Goal: Task Accomplishment & Management: Use online tool/utility

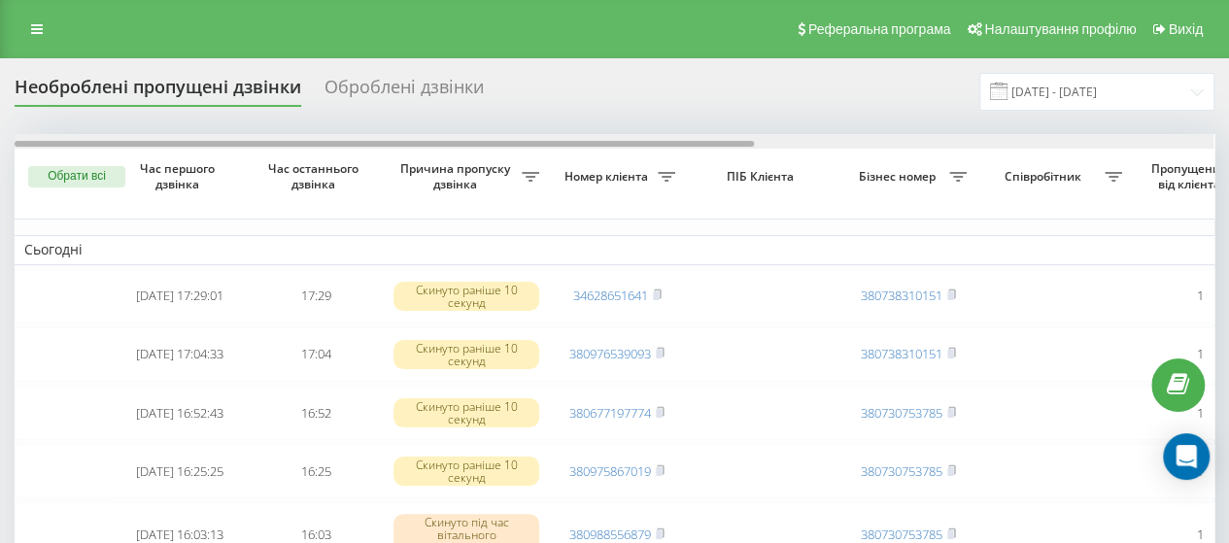
drag, startPoint x: 499, startPoint y: 141, endPoint x: 62, endPoint y: 172, distance: 438.2
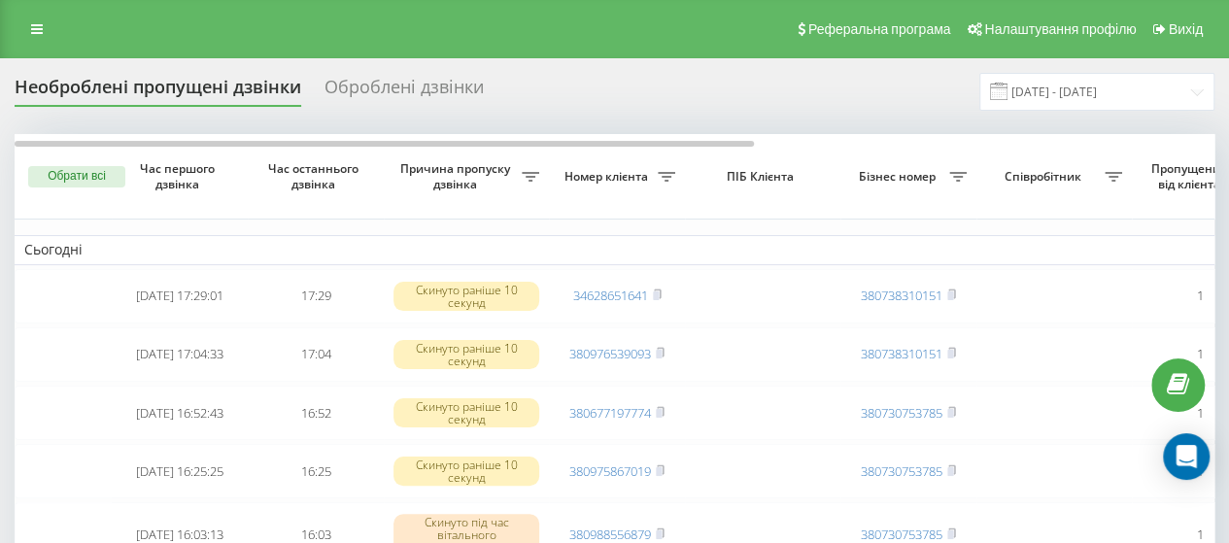
click at [420, 96] on div "Оброблені дзвінки" at bounding box center [403, 92] width 159 height 30
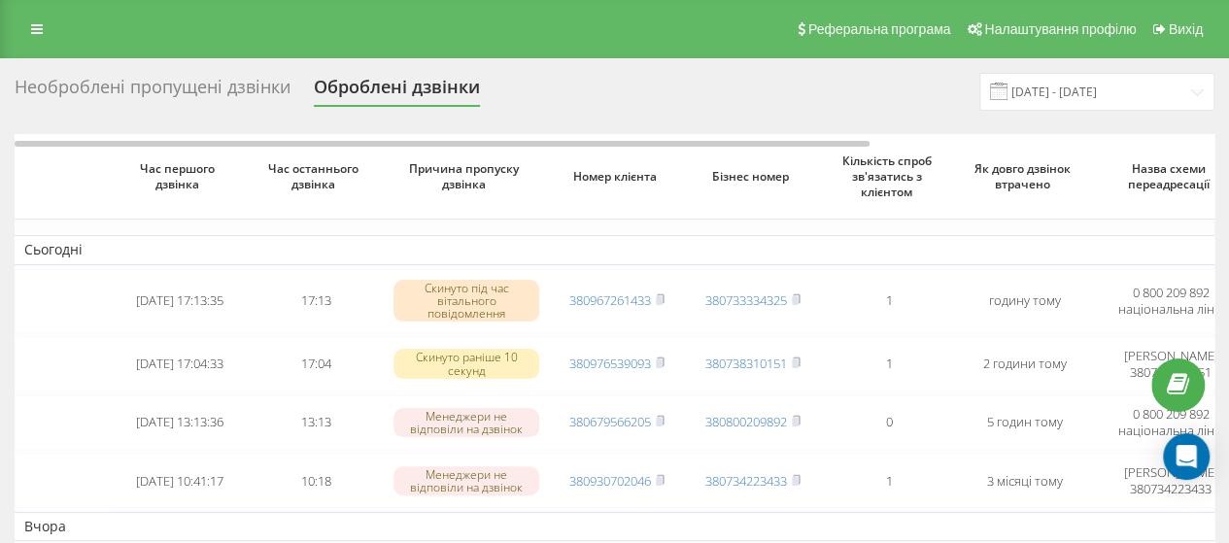
click at [239, 89] on div "Необроблені пропущені дзвінки" at bounding box center [153, 92] width 276 height 30
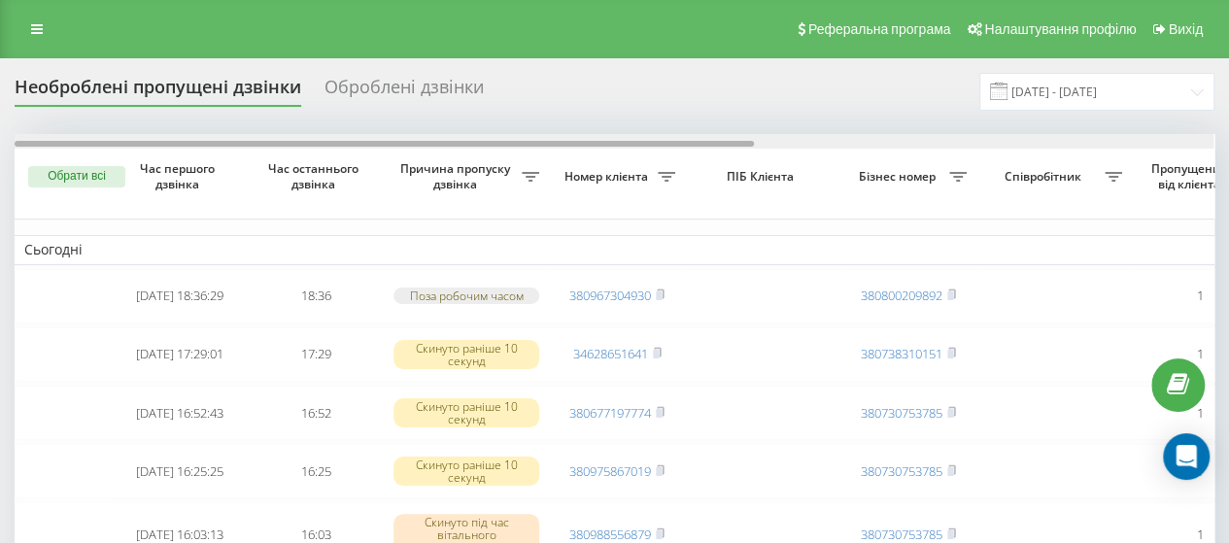
drag, startPoint x: 332, startPoint y: 141, endPoint x: 274, endPoint y: 178, distance: 69.0
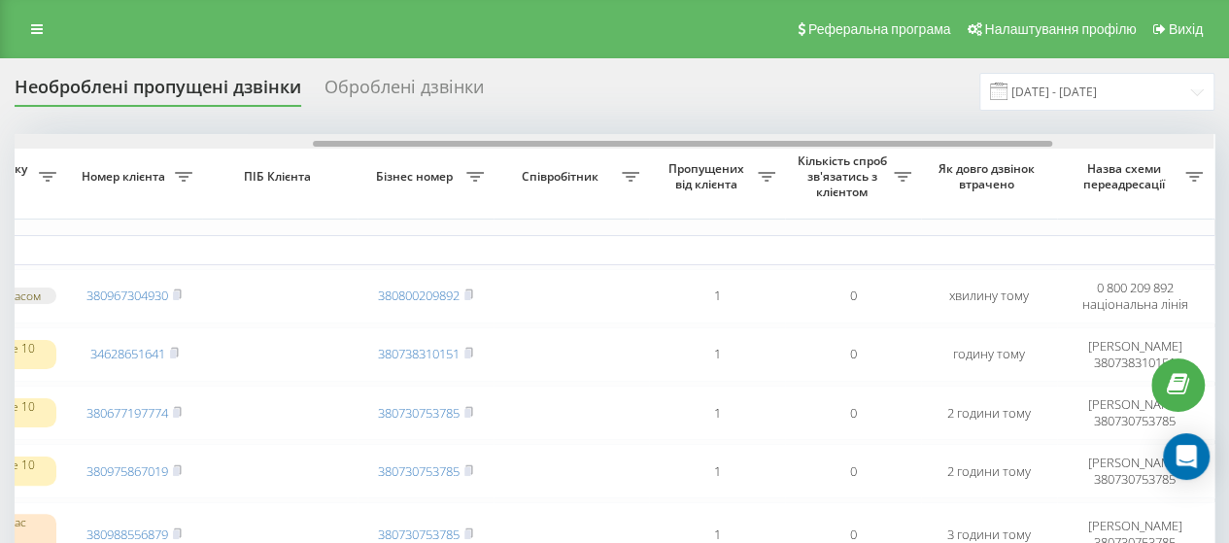
scroll to position [0, 536]
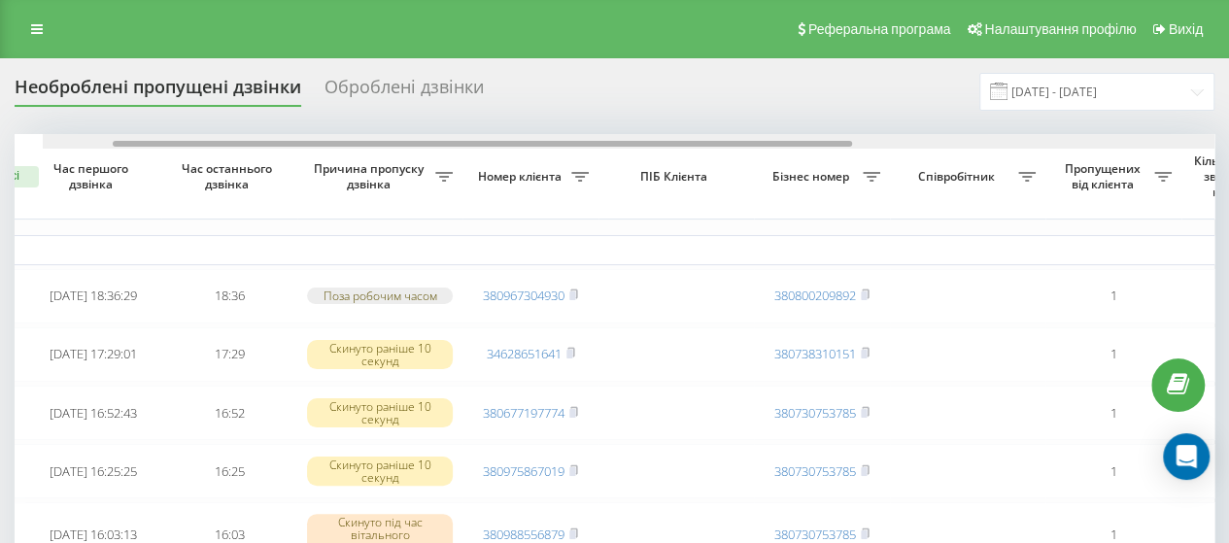
drag, startPoint x: 543, startPoint y: 143, endPoint x: 583, endPoint y: 165, distance: 45.7
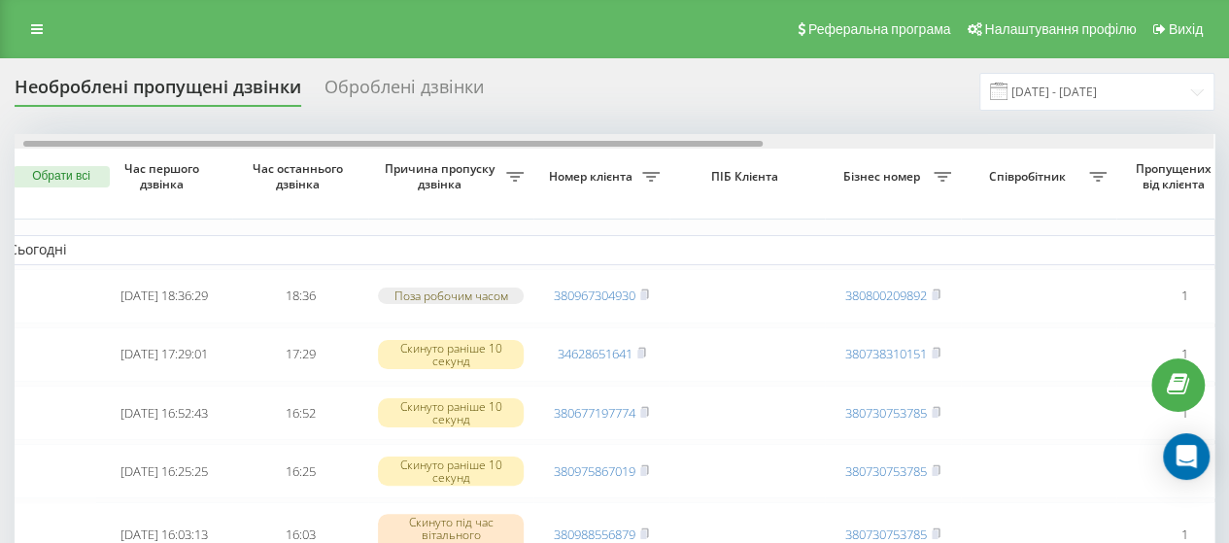
scroll to position [0, 0]
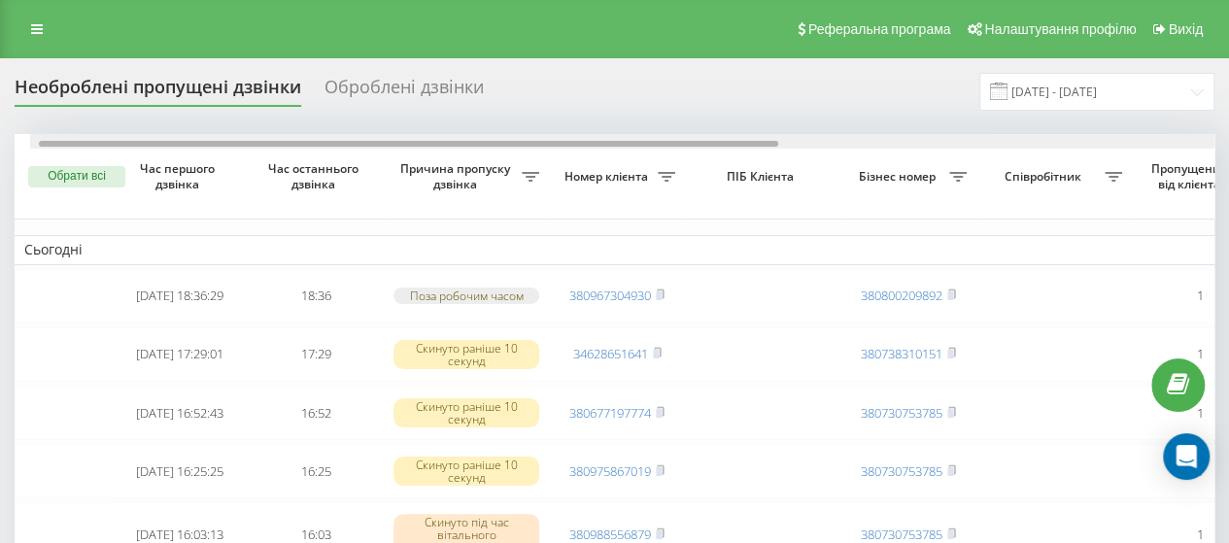
drag, startPoint x: 448, startPoint y: 143, endPoint x: 351, endPoint y: 147, distance: 97.2
click at [351, 147] on div at bounding box center [629, 141] width 1199 height 15
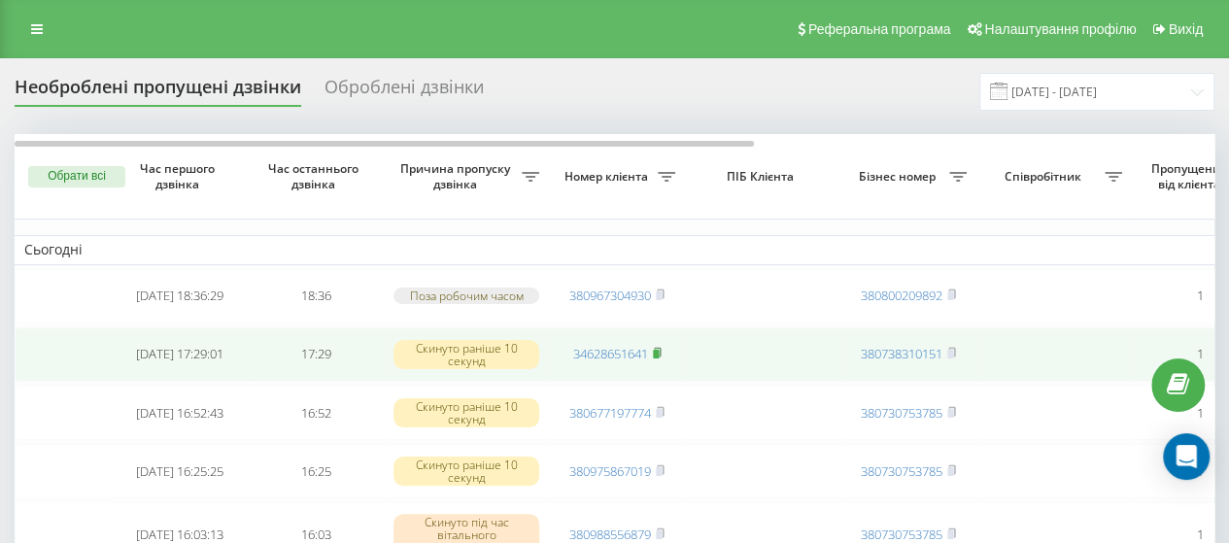
click at [656, 350] on rect at bounding box center [656, 354] width 6 height 9
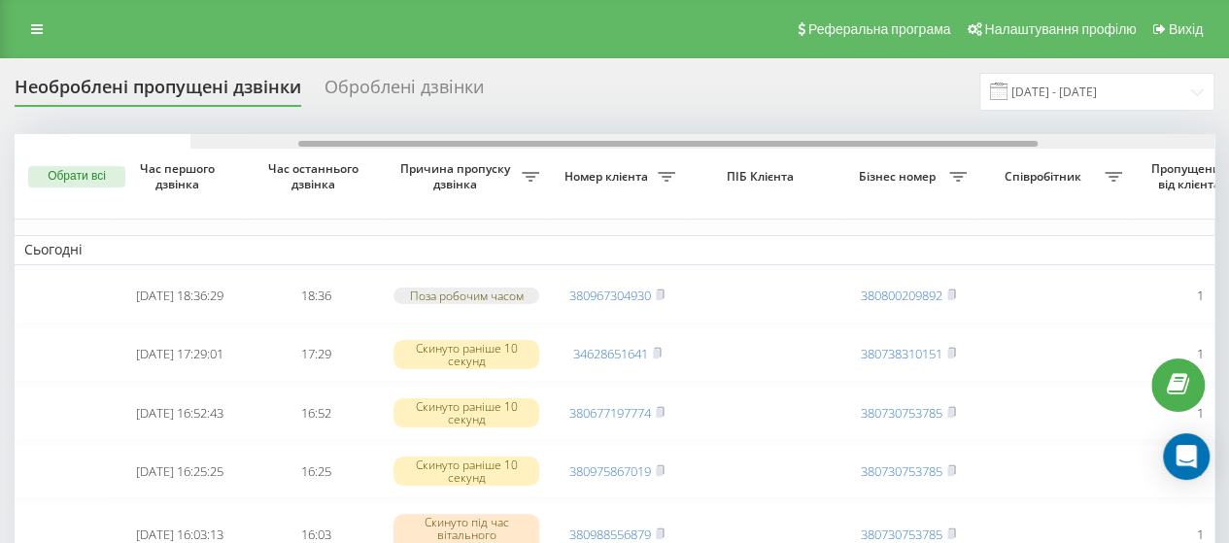
drag, startPoint x: 612, startPoint y: 143, endPoint x: 393, endPoint y: 119, distance: 219.8
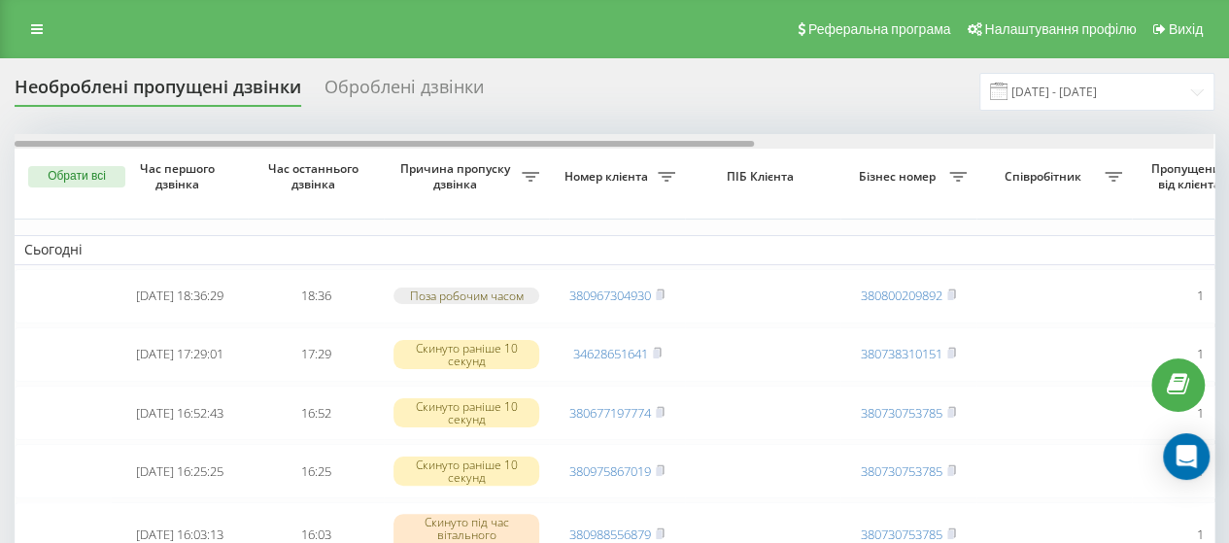
drag, startPoint x: 672, startPoint y: 141, endPoint x: 239, endPoint y: 121, distance: 433.6
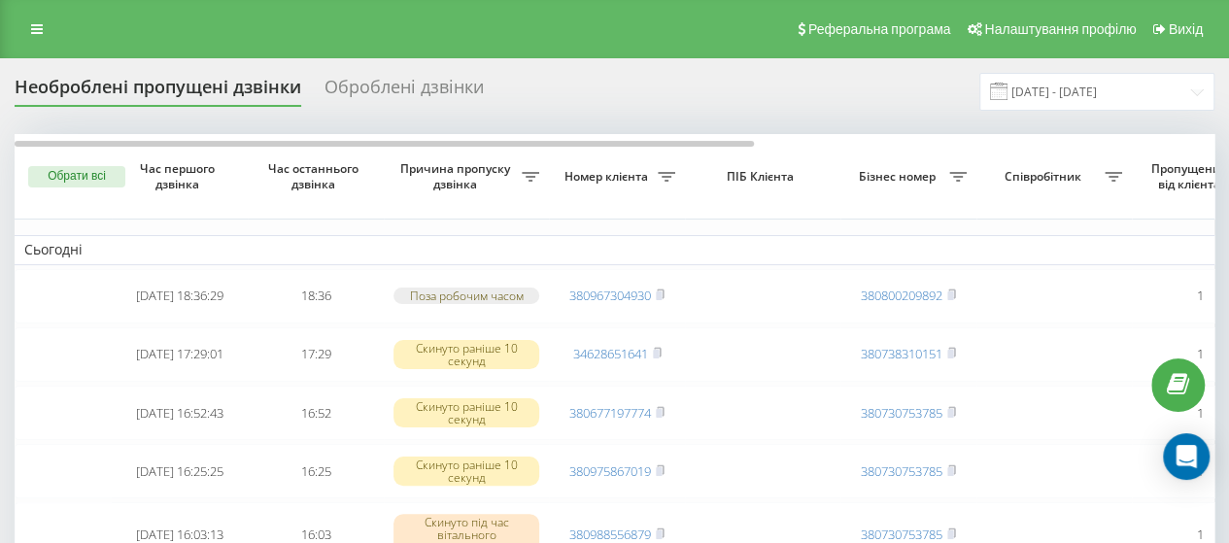
click at [404, 96] on div "Оброблені дзвінки" at bounding box center [403, 92] width 159 height 30
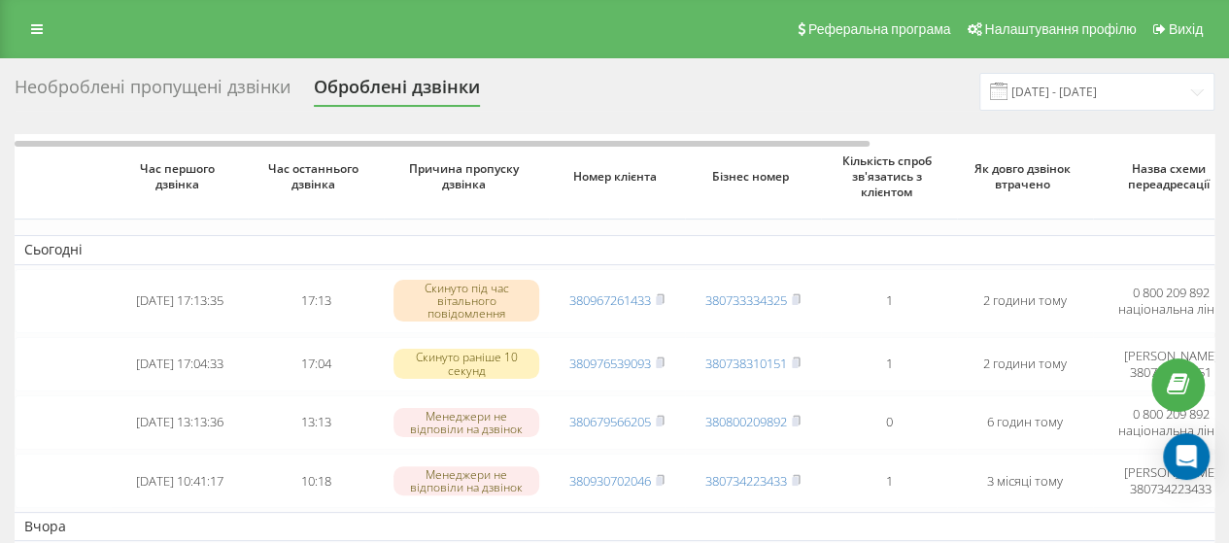
click at [251, 77] on div "Необроблені пропущені дзвінки" at bounding box center [153, 92] width 276 height 30
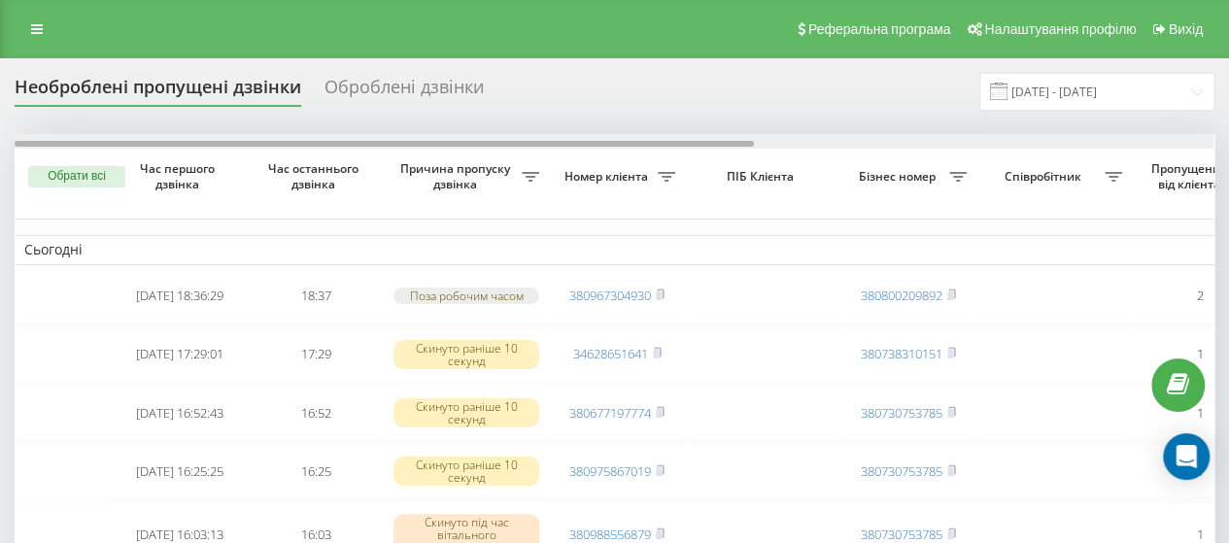
drag, startPoint x: 275, startPoint y: 144, endPoint x: 0, endPoint y: 142, distance: 274.9
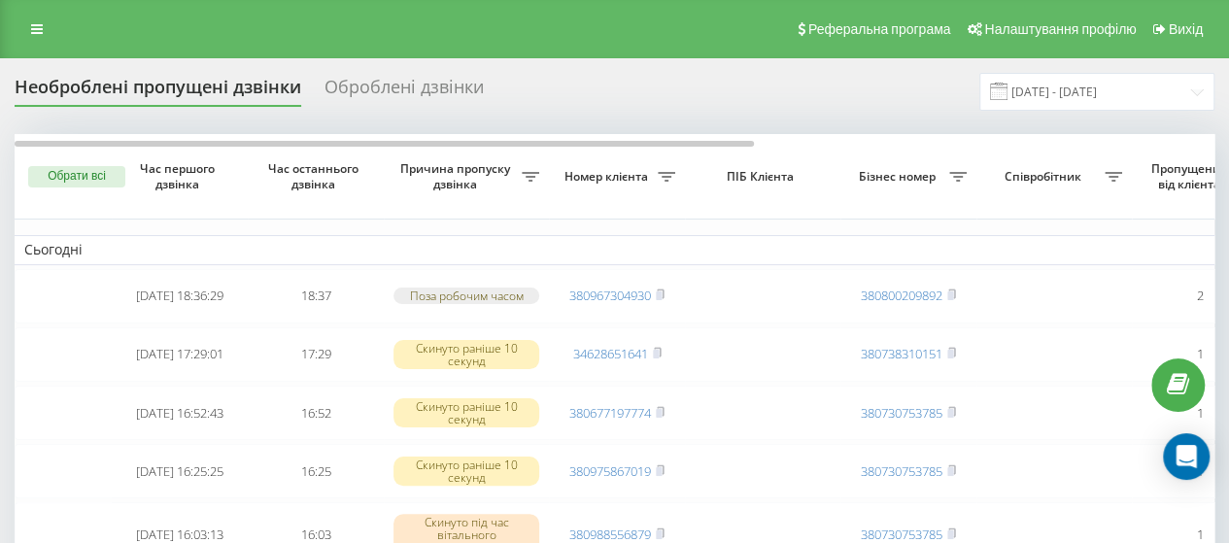
click at [408, 83] on div "Оброблені дзвінки" at bounding box center [403, 92] width 159 height 30
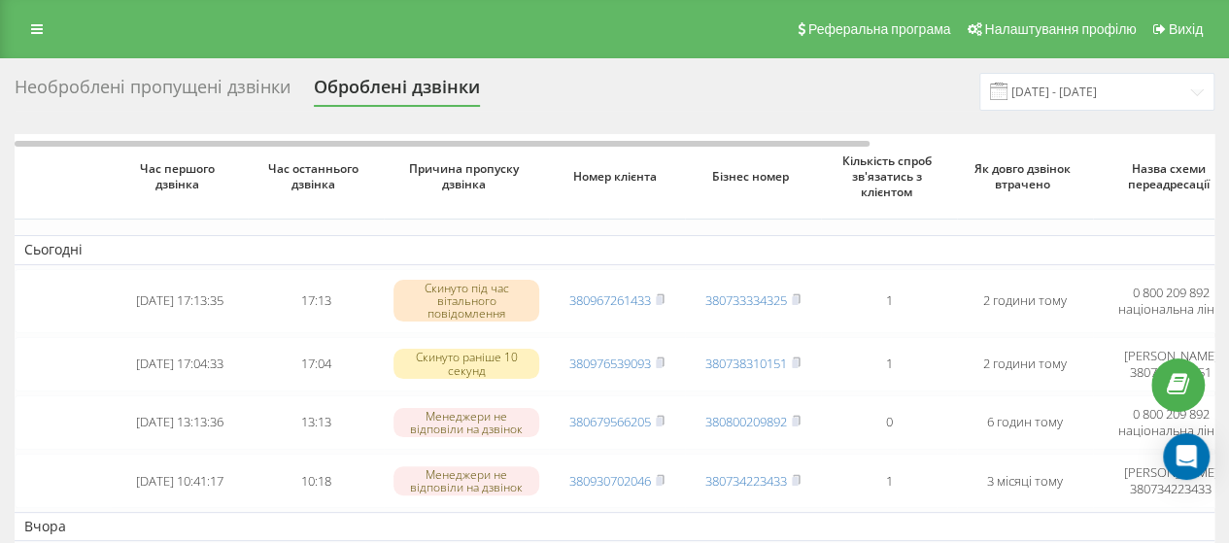
click at [268, 83] on div "Необроблені пропущені дзвінки" at bounding box center [153, 92] width 276 height 30
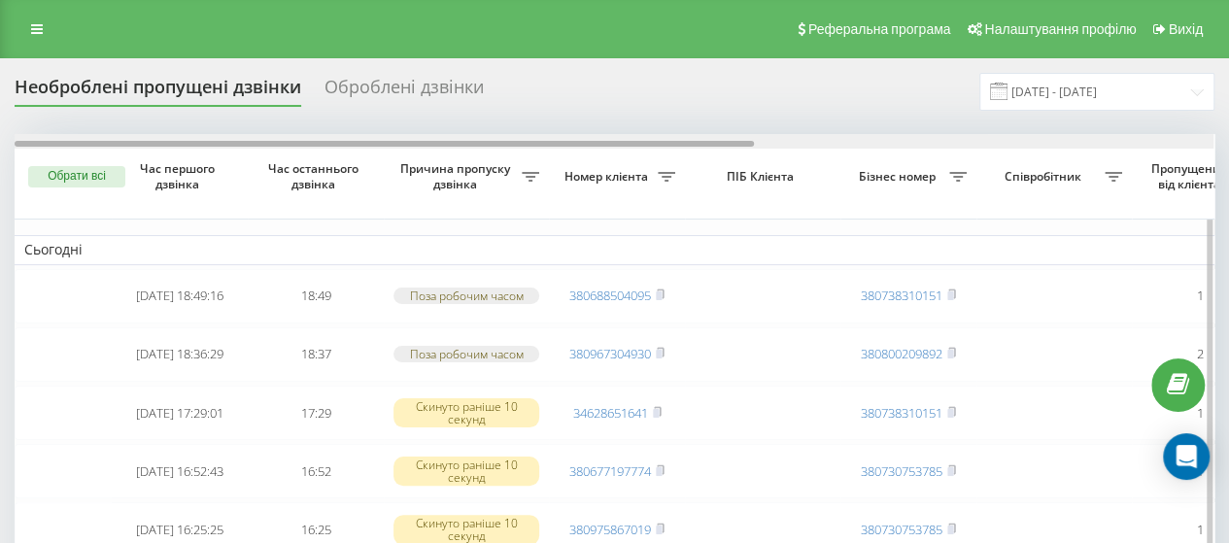
drag, startPoint x: 485, startPoint y: 141, endPoint x: 418, endPoint y: 172, distance: 73.9
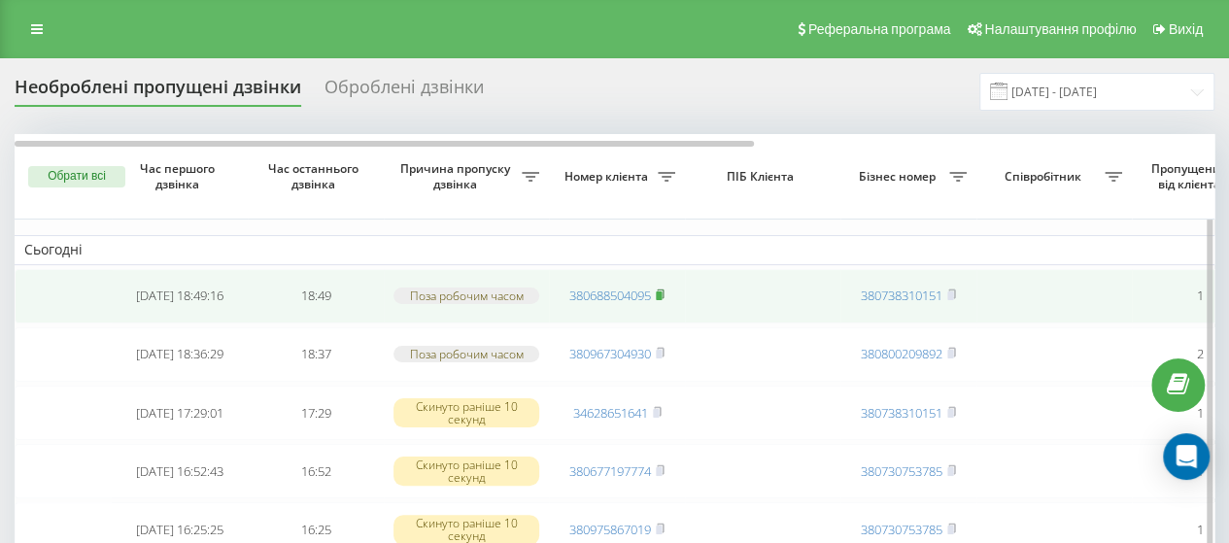
click at [663, 296] on icon at bounding box center [660, 294] width 9 height 12
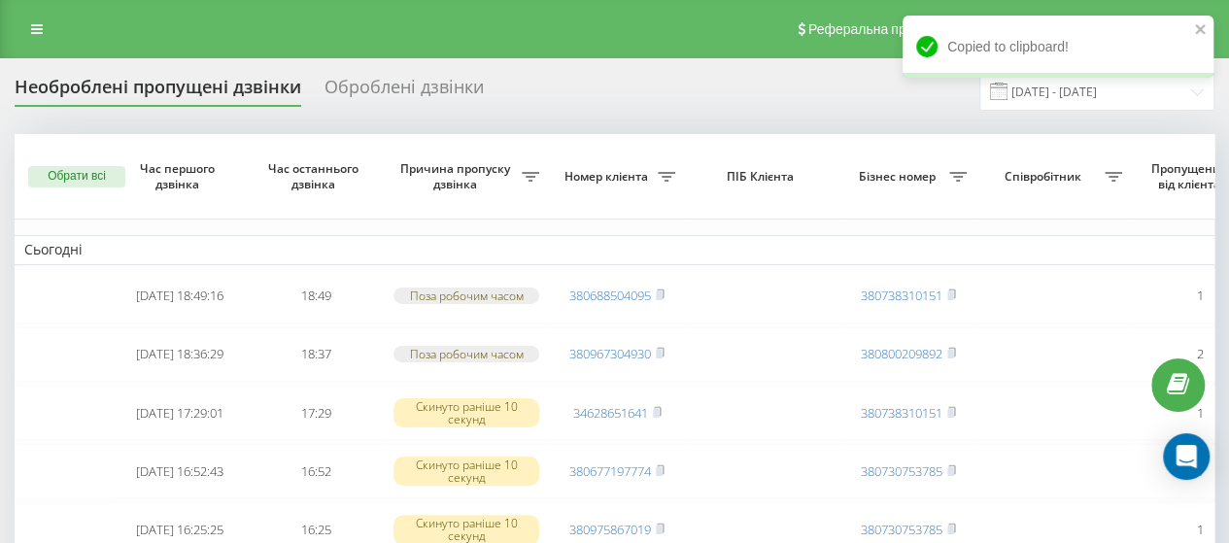
scroll to position [0, 743]
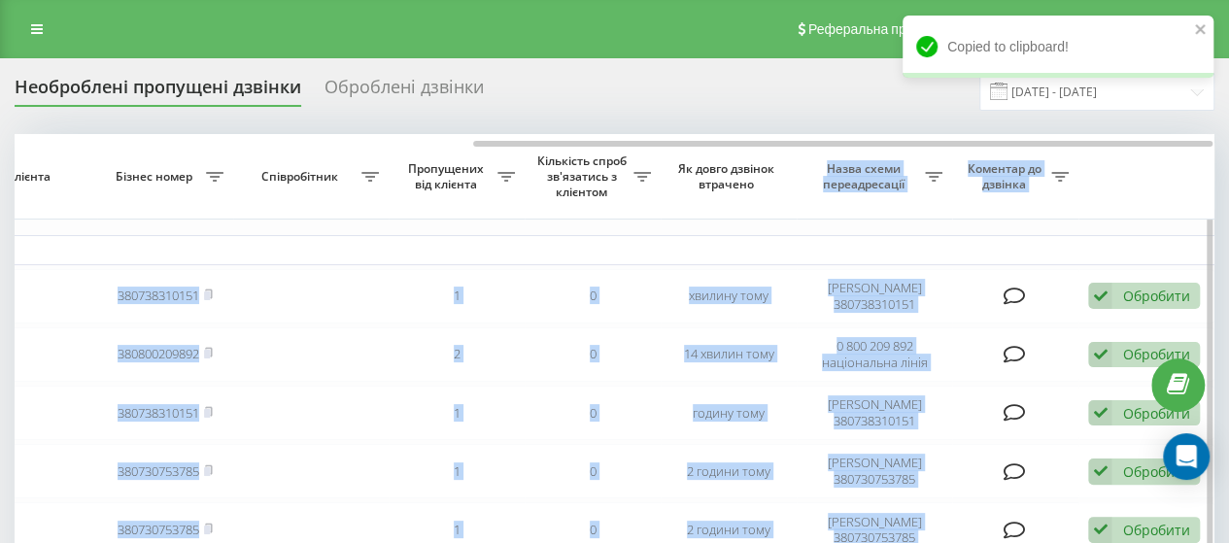
drag, startPoint x: 497, startPoint y: 139, endPoint x: 801, endPoint y: 167, distance: 305.3
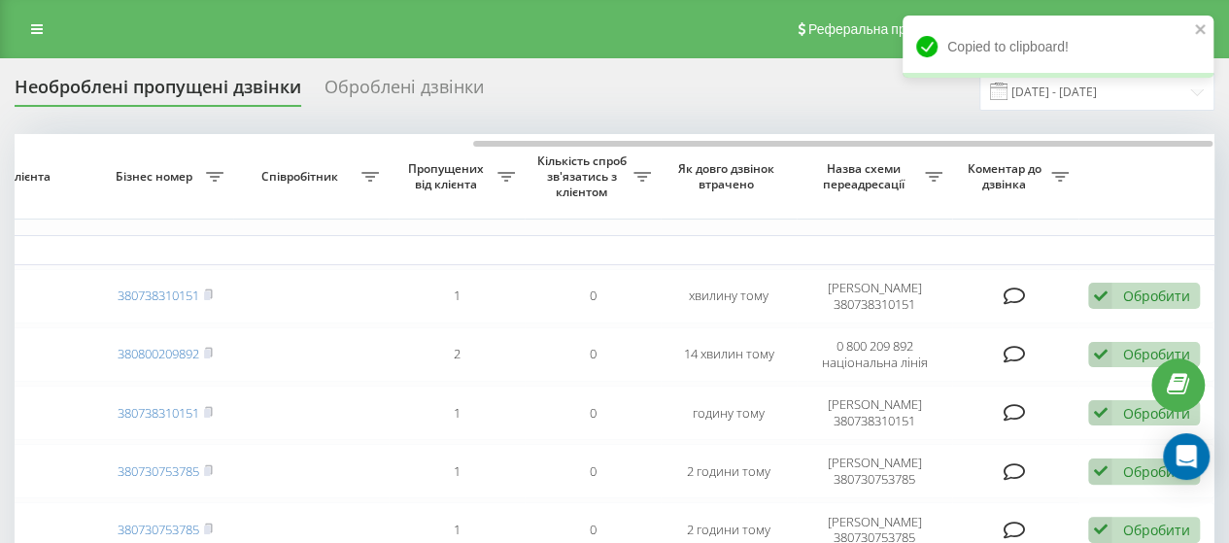
click at [725, 90] on div "Необроблені пропущені дзвінки Оброблені дзвінки [DATE] - [DATE]" at bounding box center [615, 92] width 1200 height 38
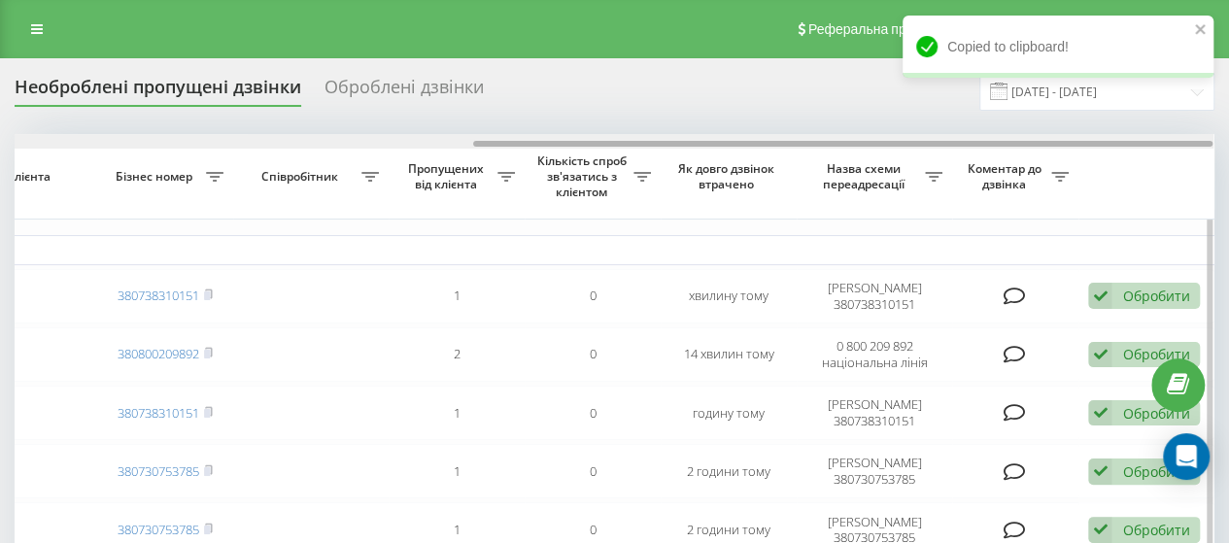
drag, startPoint x: 756, startPoint y: 140, endPoint x: 798, endPoint y: 147, distance: 43.3
click at [798, 147] on div at bounding box center [614, 141] width 1199 height 15
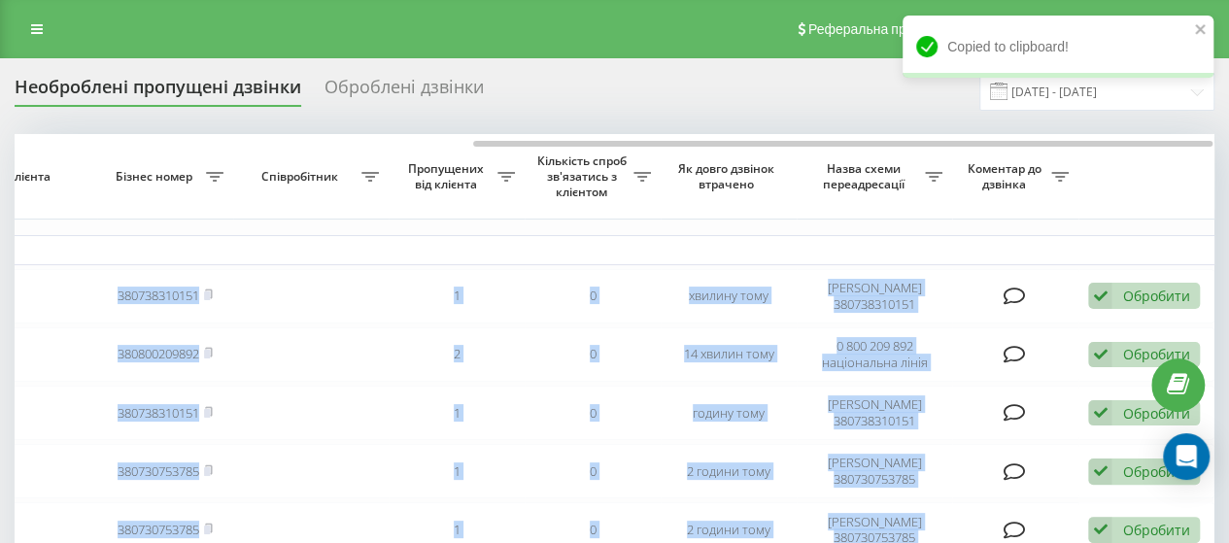
drag, startPoint x: 759, startPoint y: 139, endPoint x: 398, endPoint y: 111, distance: 361.5
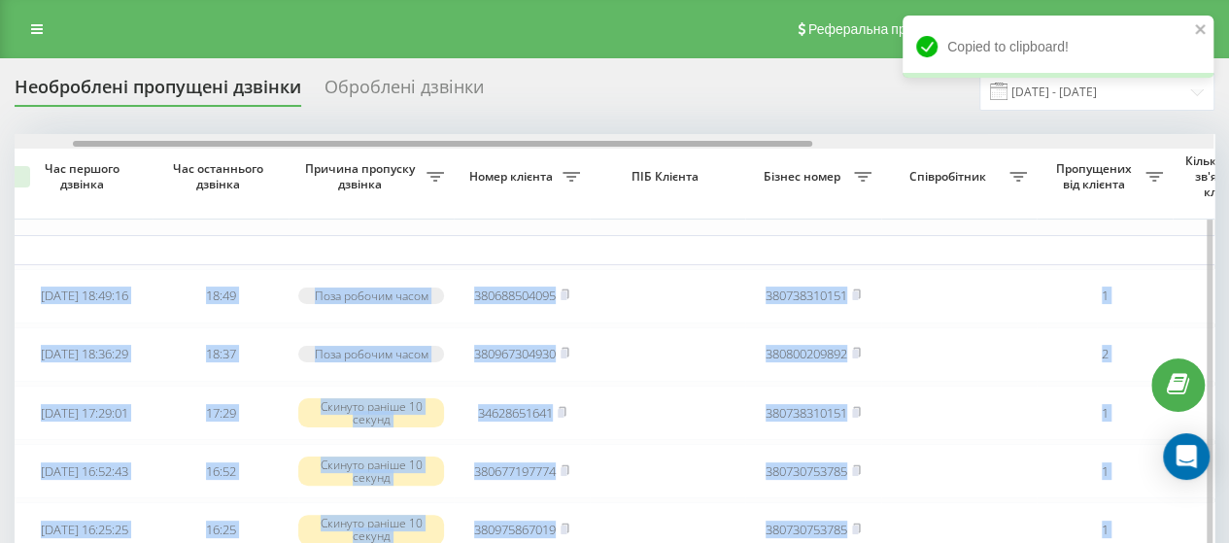
drag, startPoint x: 501, startPoint y: 144, endPoint x: 93, endPoint y: 180, distance: 409.5
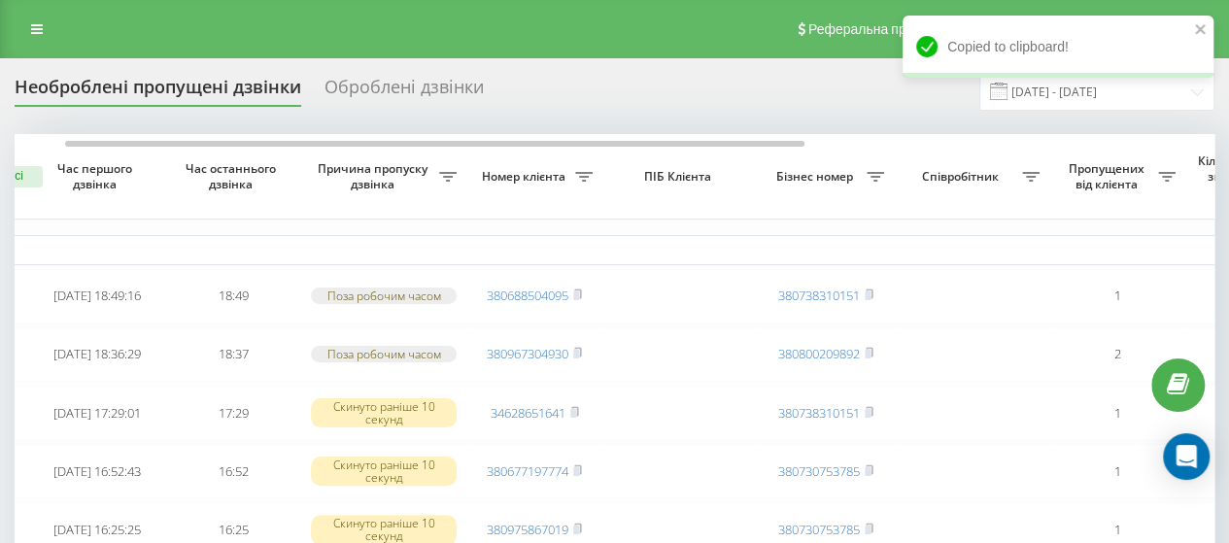
click at [363, 83] on div "Оброблені дзвінки" at bounding box center [403, 92] width 159 height 30
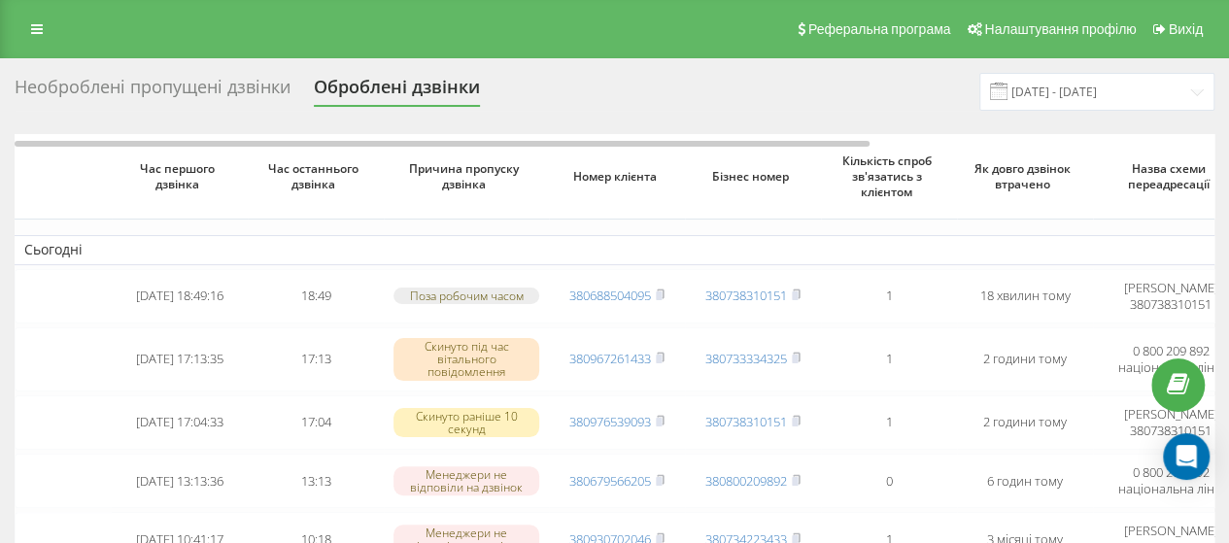
click at [264, 86] on div "Необроблені пропущені дзвінки" at bounding box center [153, 92] width 276 height 30
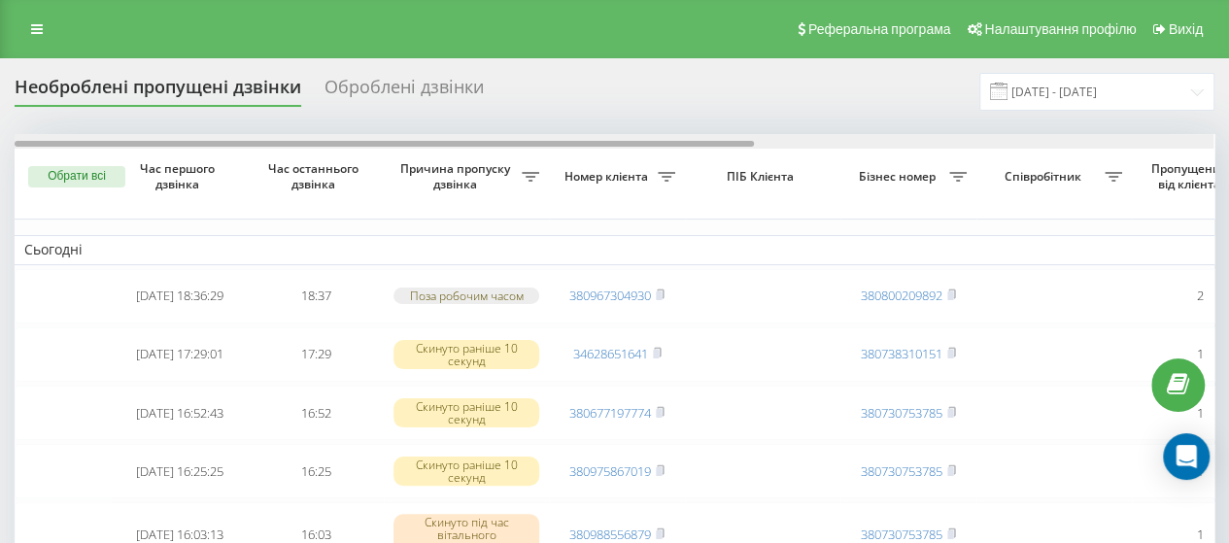
scroll to position [0, 743]
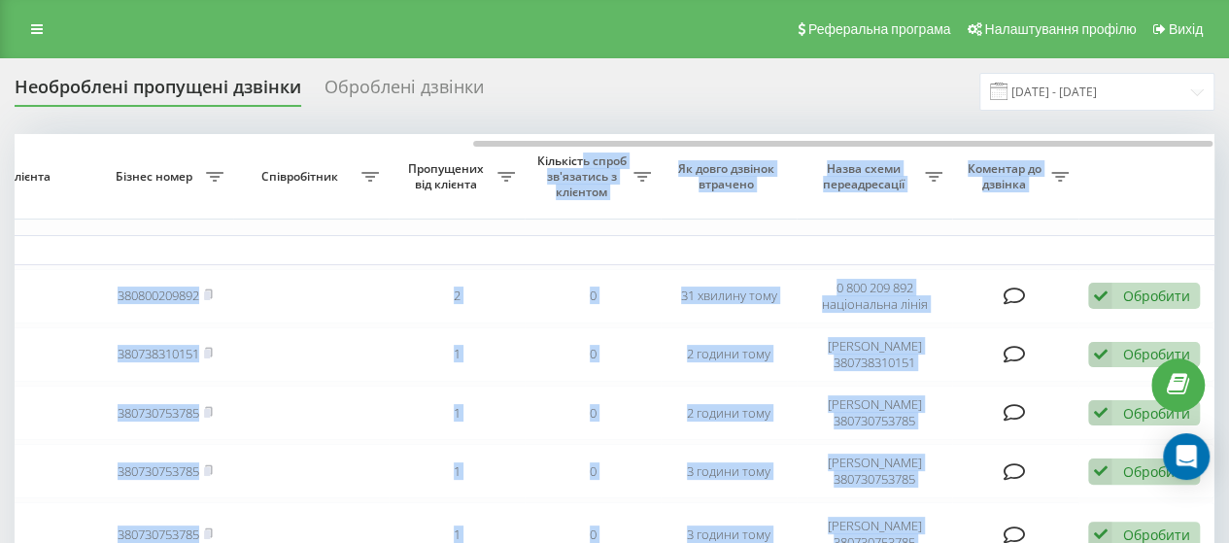
drag, startPoint x: 449, startPoint y: 139, endPoint x: 579, endPoint y: 152, distance: 130.9
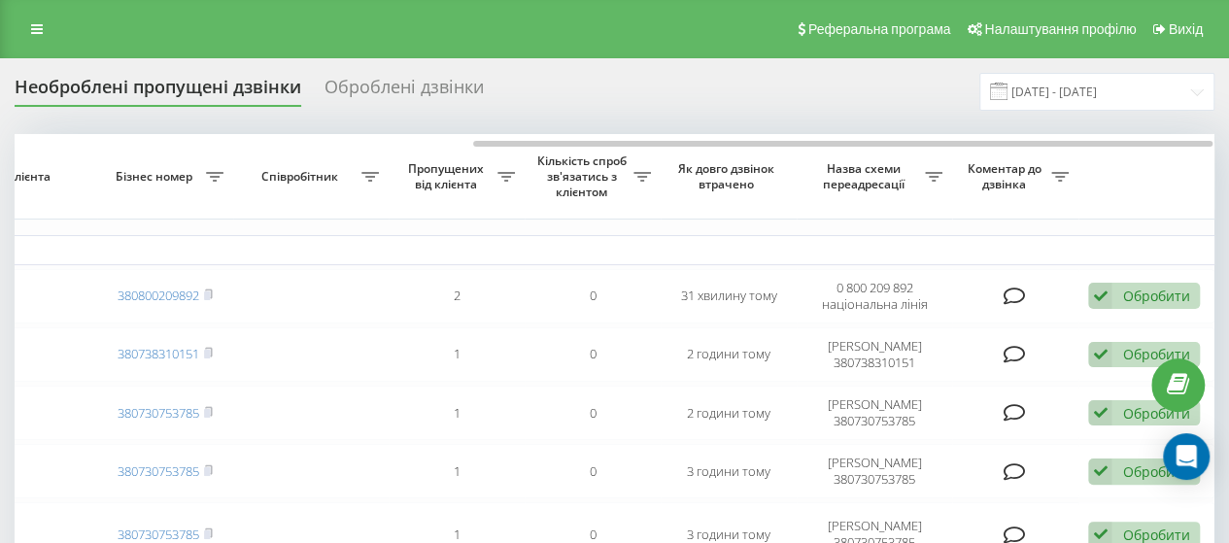
click at [674, 80] on div "Необроблені пропущені дзвінки Оброблені дзвінки [DATE] - [DATE]" at bounding box center [615, 92] width 1200 height 38
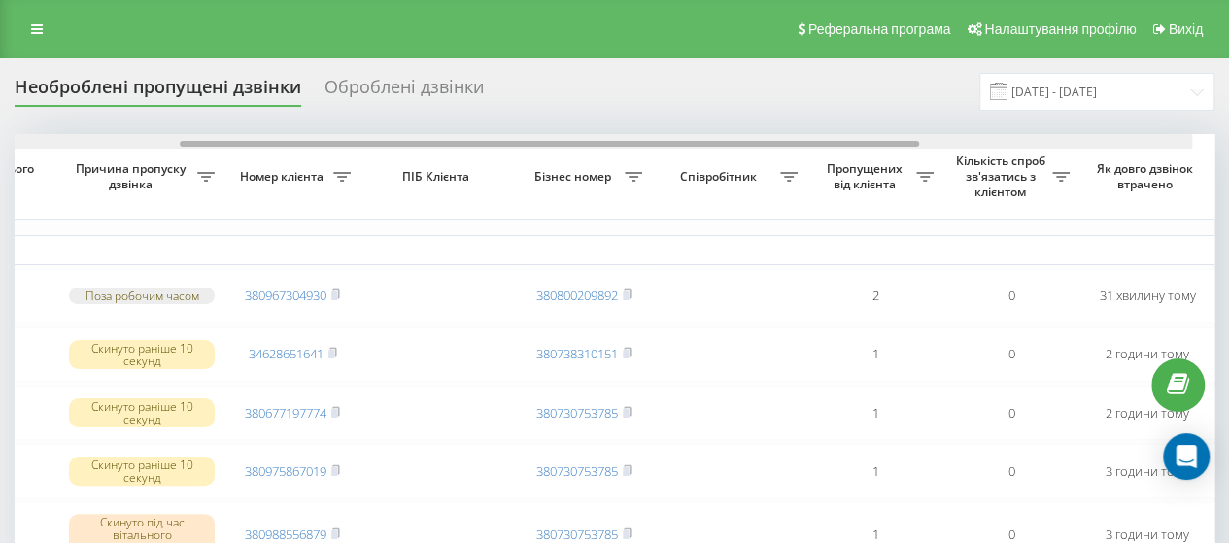
scroll to position [0, 303]
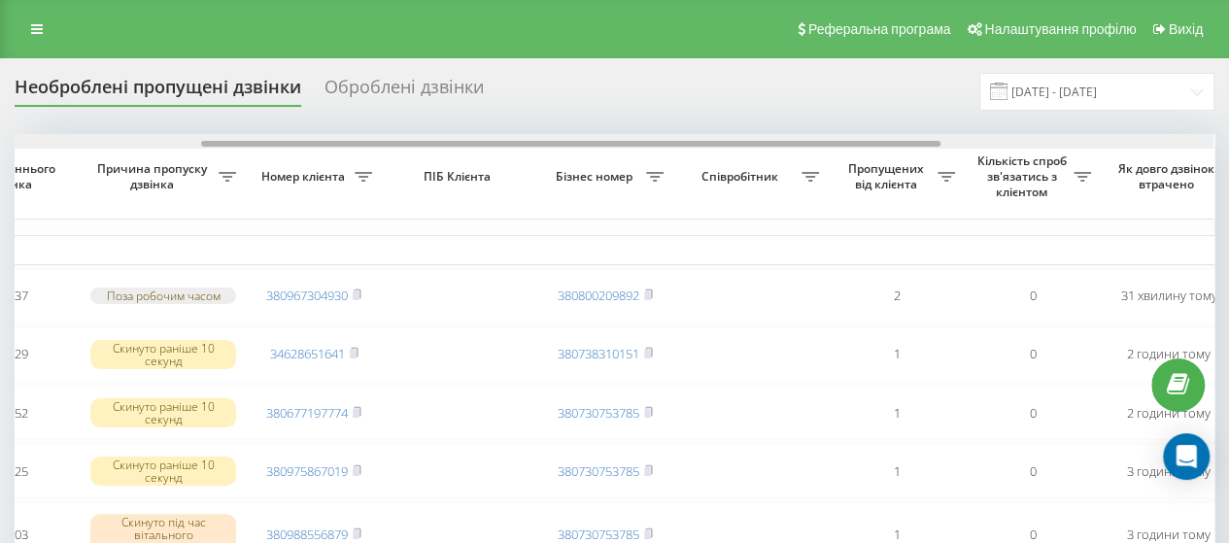
drag, startPoint x: 571, startPoint y: 143, endPoint x: 299, endPoint y: 145, distance: 272.0
click at [299, 145] on div at bounding box center [570, 144] width 739 height 6
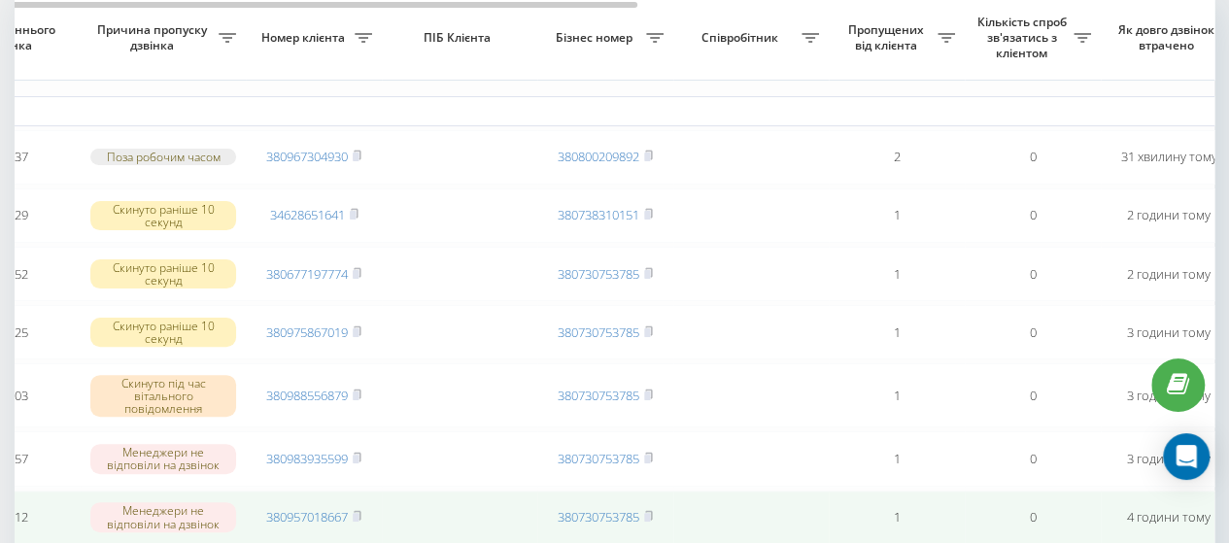
scroll to position [0, 0]
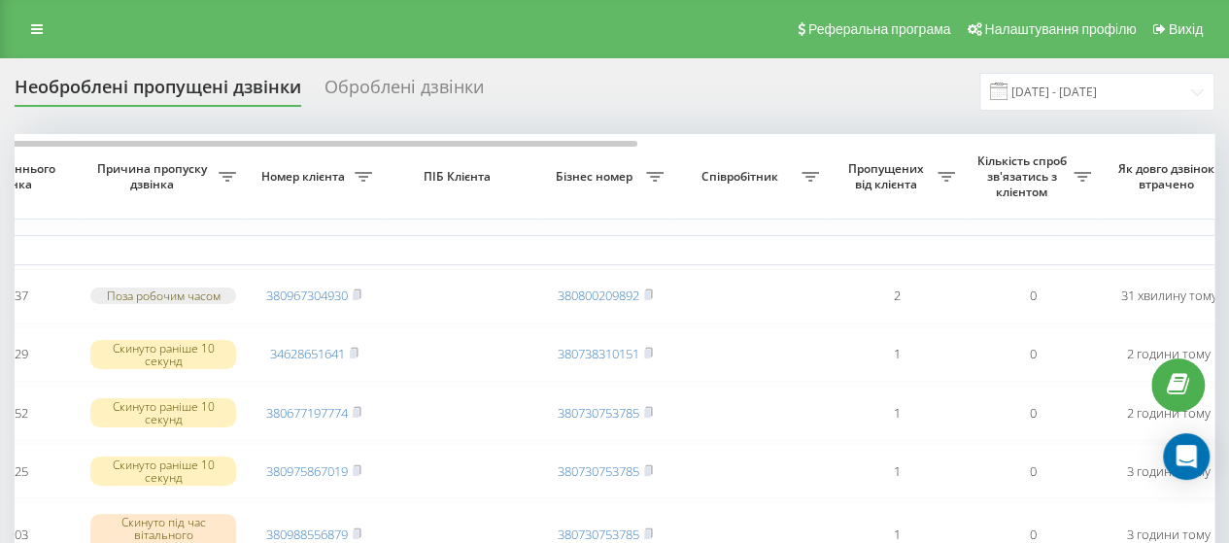
drag, startPoint x: 432, startPoint y: 147, endPoint x: 695, endPoint y: 129, distance: 263.8
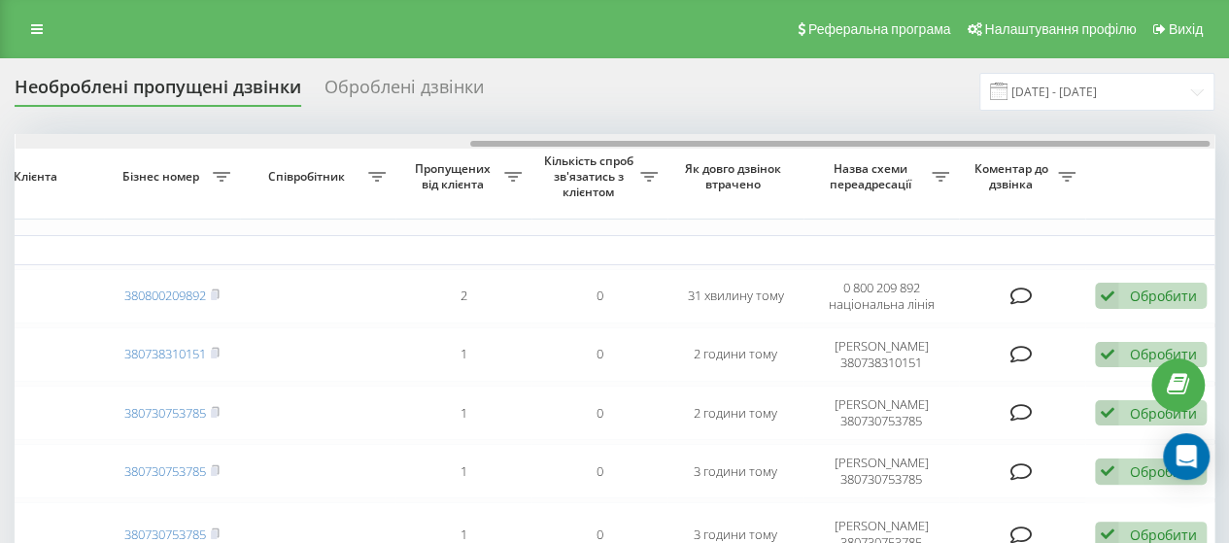
scroll to position [0, 743]
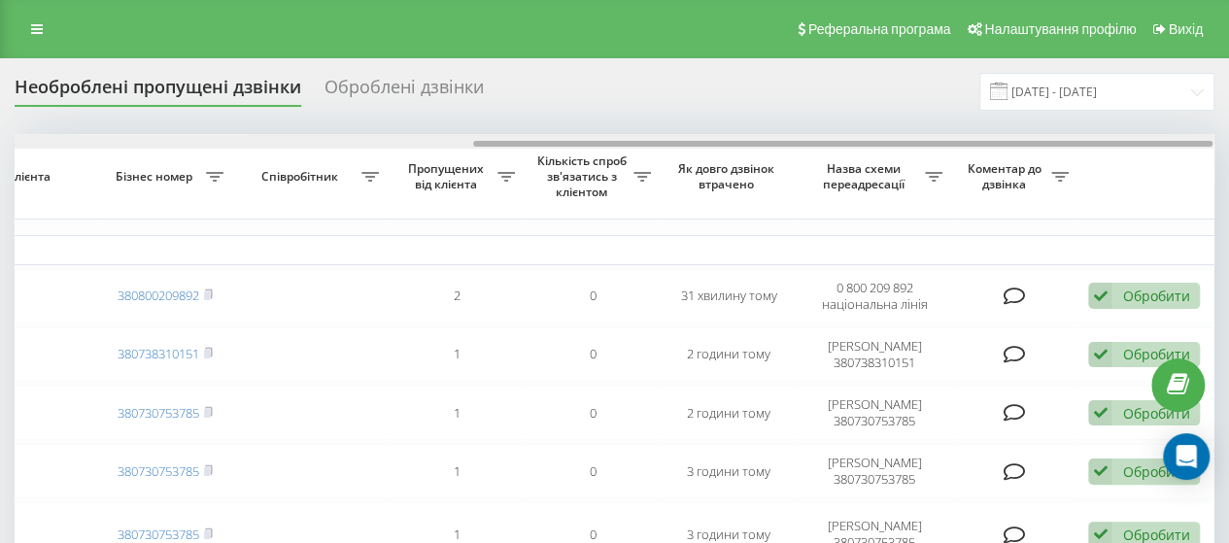
drag, startPoint x: 604, startPoint y: 141, endPoint x: 880, endPoint y: 160, distance: 276.5
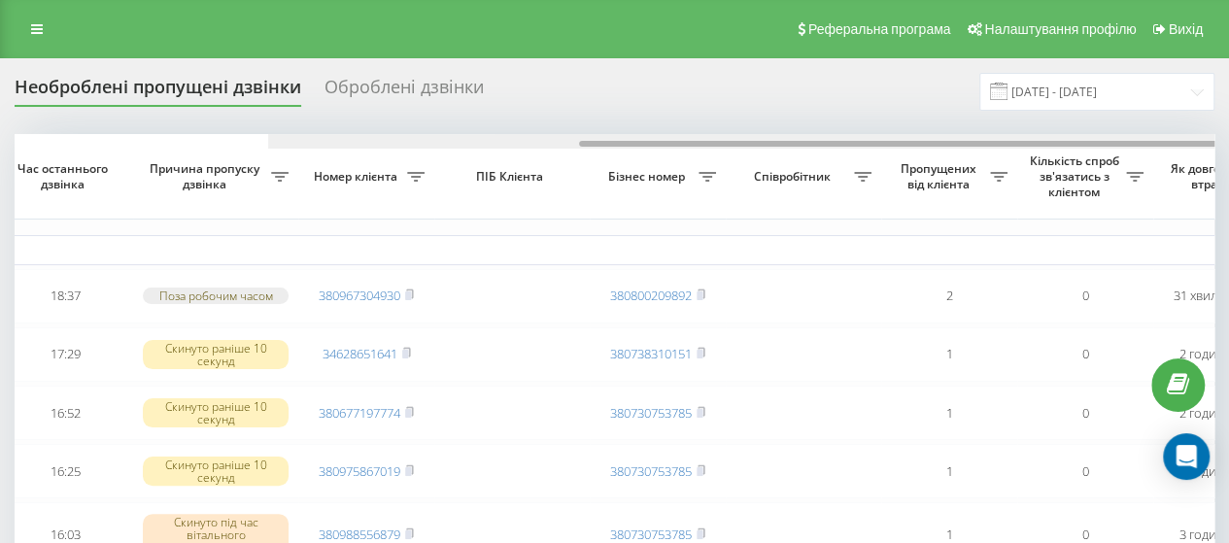
scroll to position [0, 0]
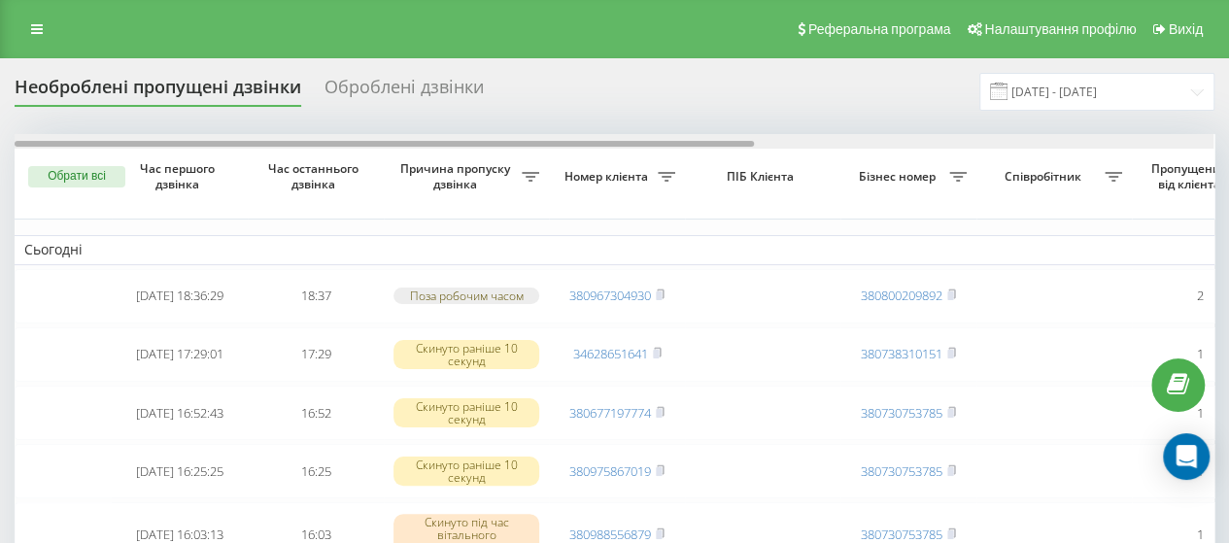
drag, startPoint x: 729, startPoint y: 141, endPoint x: 0, endPoint y: 135, distance: 729.5
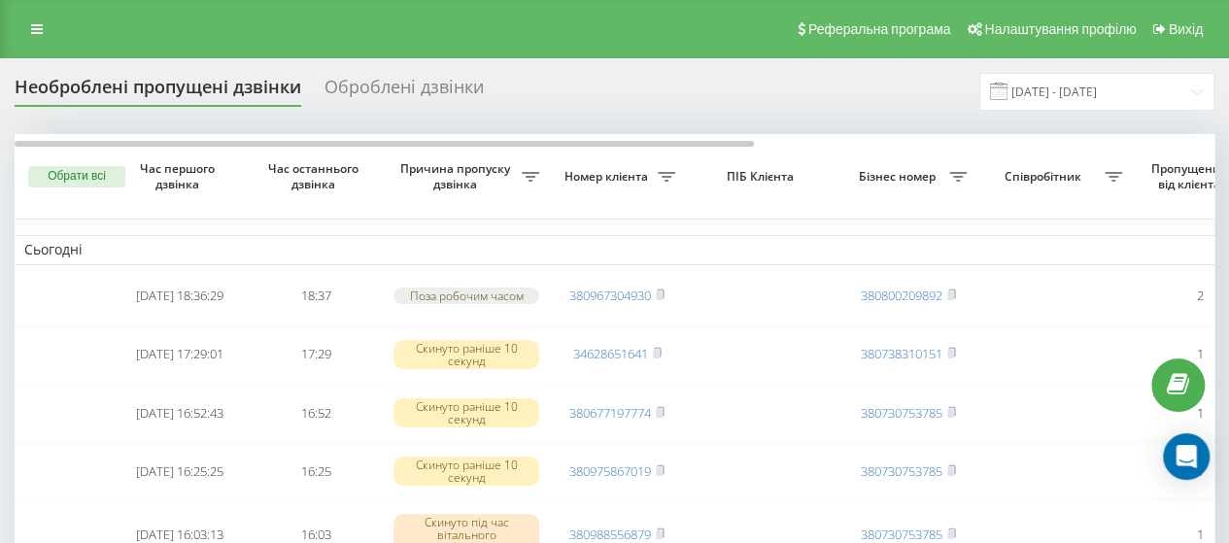
click at [423, 96] on div "Оброблені дзвінки" at bounding box center [403, 92] width 159 height 30
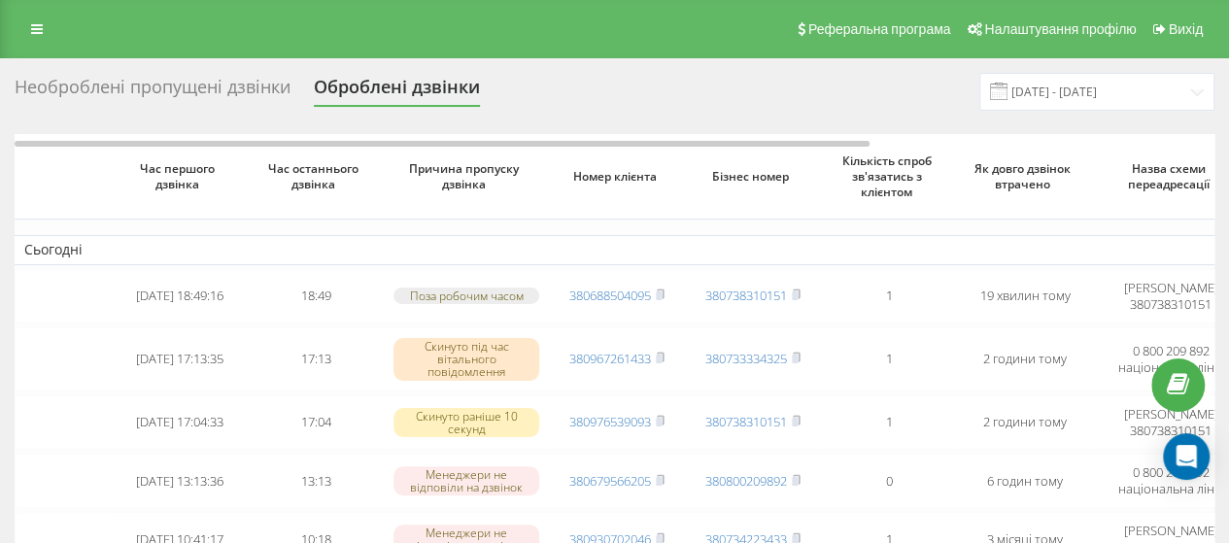
click at [172, 88] on div "Необроблені пропущені дзвінки" at bounding box center [153, 92] width 276 height 30
